Goal: Task Accomplishment & Management: Manage account settings

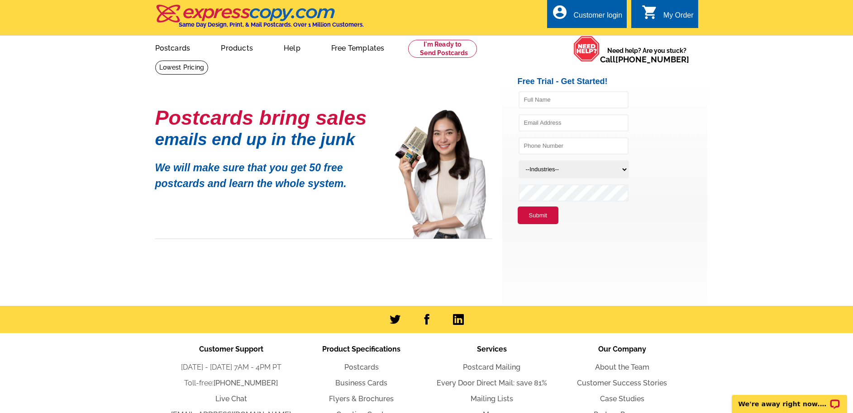
click at [611, 11] on div "Customer login" at bounding box center [597, 17] width 49 height 13
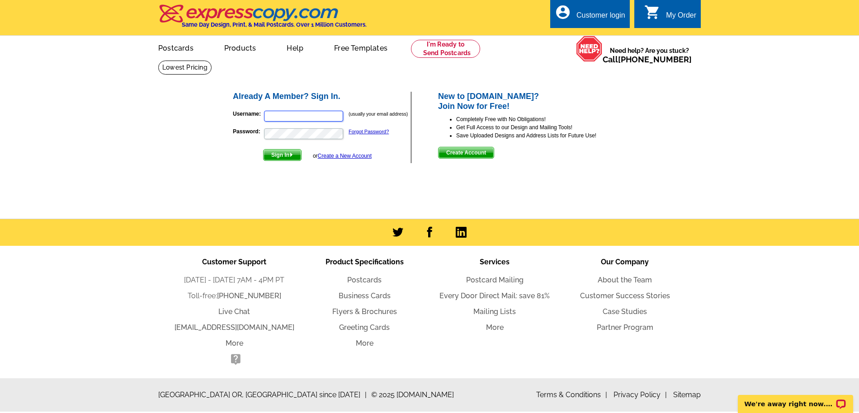
click at [295, 116] on input "Username:" at bounding box center [303, 116] width 79 height 11
drag, startPoint x: 322, startPoint y: 115, endPoint x: 242, endPoint y: 115, distance: 79.6
click at [242, 115] on p "Username: tonyallenrealtor (usually your email address)" at bounding box center [322, 116] width 178 height 13
type input "[EMAIL_ADDRESS][DOMAIN_NAME]"
click at [263, 149] on button "Sign In" at bounding box center [282, 155] width 38 height 12
